Goal: Find contact information: Find contact information

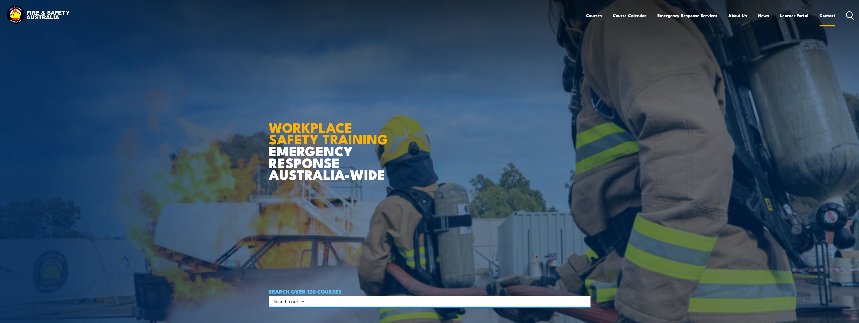
click at [828, 16] on link "Contact" at bounding box center [827, 15] width 16 height 13
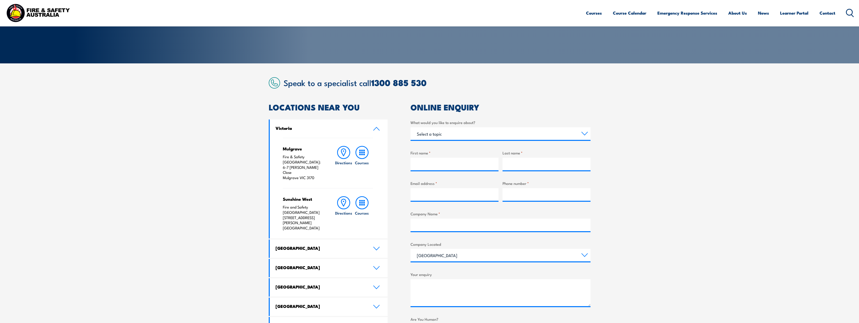
scroll to position [101, 0]
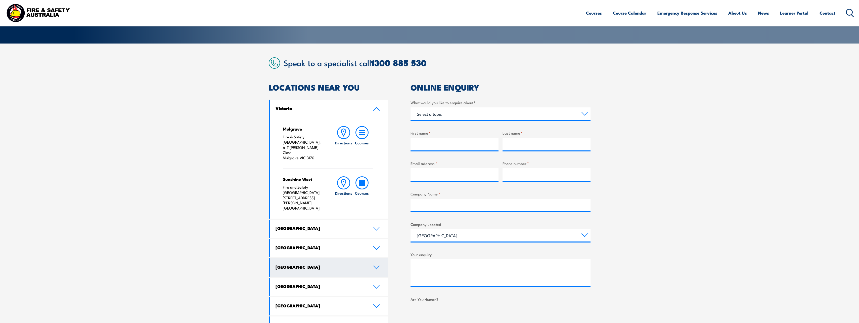
click at [377, 265] on icon at bounding box center [376, 267] width 7 height 4
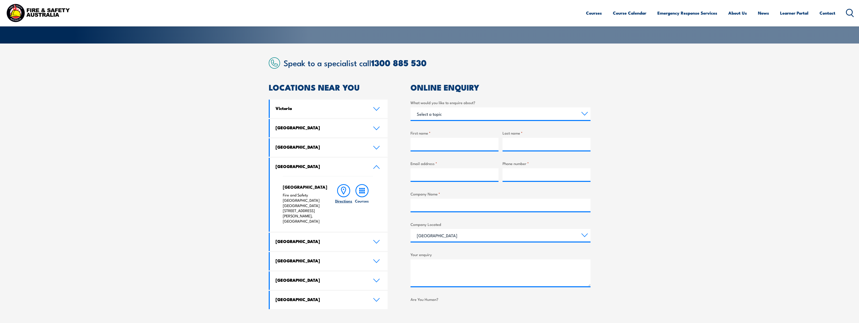
click at [345, 195] on icon at bounding box center [343, 190] width 13 height 13
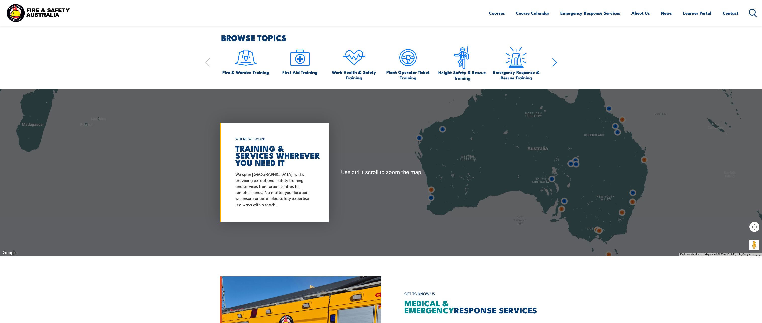
scroll to position [503, 0]
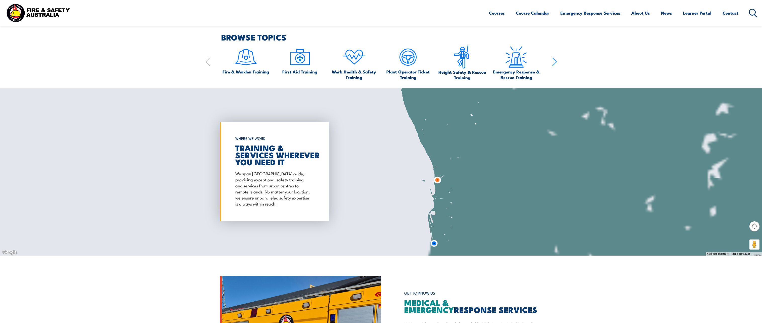
drag, startPoint x: 439, startPoint y: 221, endPoint x: 449, endPoint y: 190, distance: 32.3
click at [449, 190] on div at bounding box center [381, 171] width 762 height 167
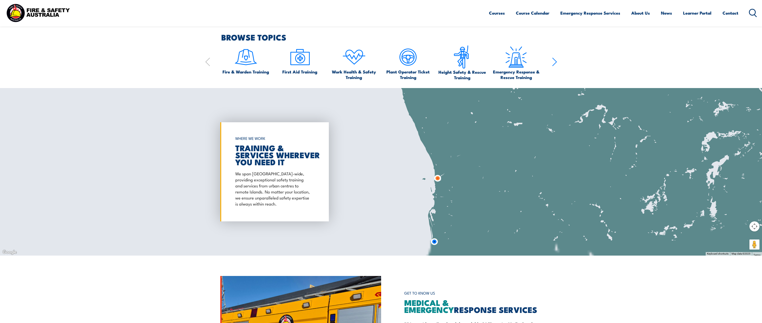
click at [437, 177] on img at bounding box center [437, 177] width 9 height 9
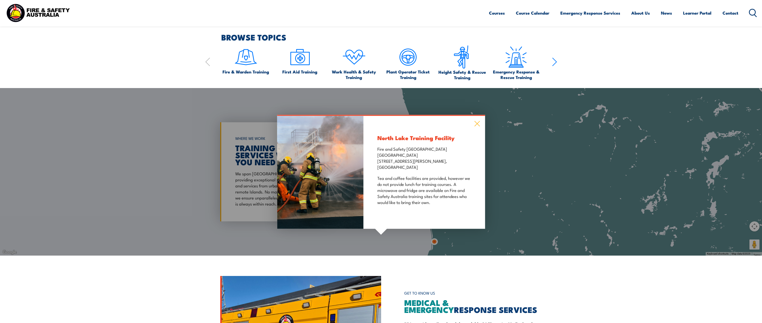
click at [479, 124] on icon at bounding box center [477, 124] width 6 height 6
